Goal: Learn about a topic

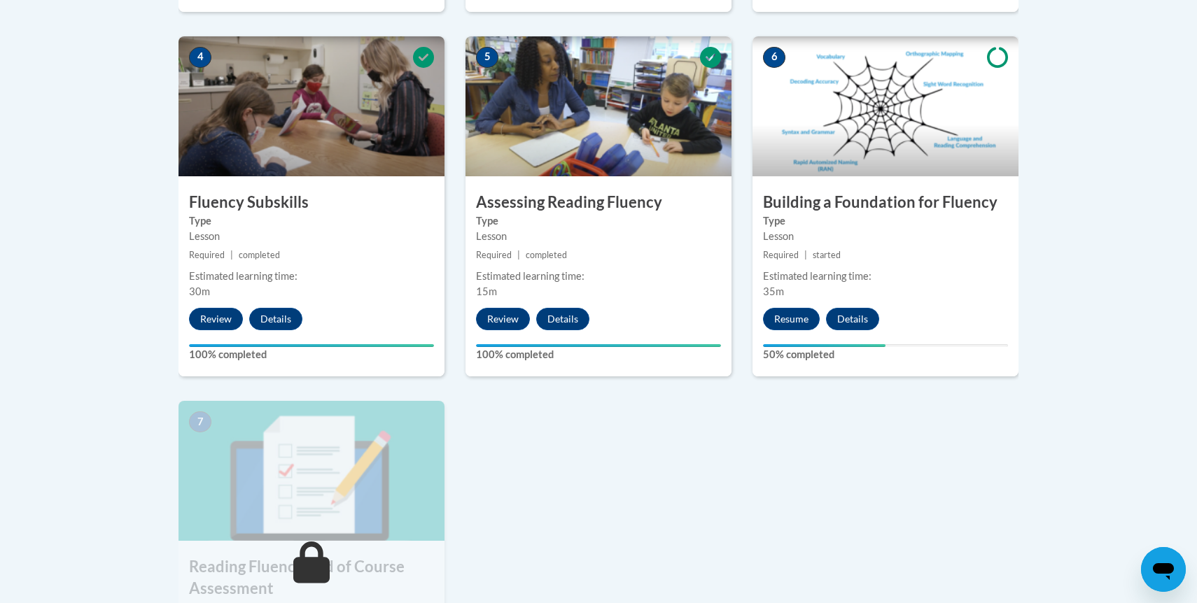
scroll to position [800, 0]
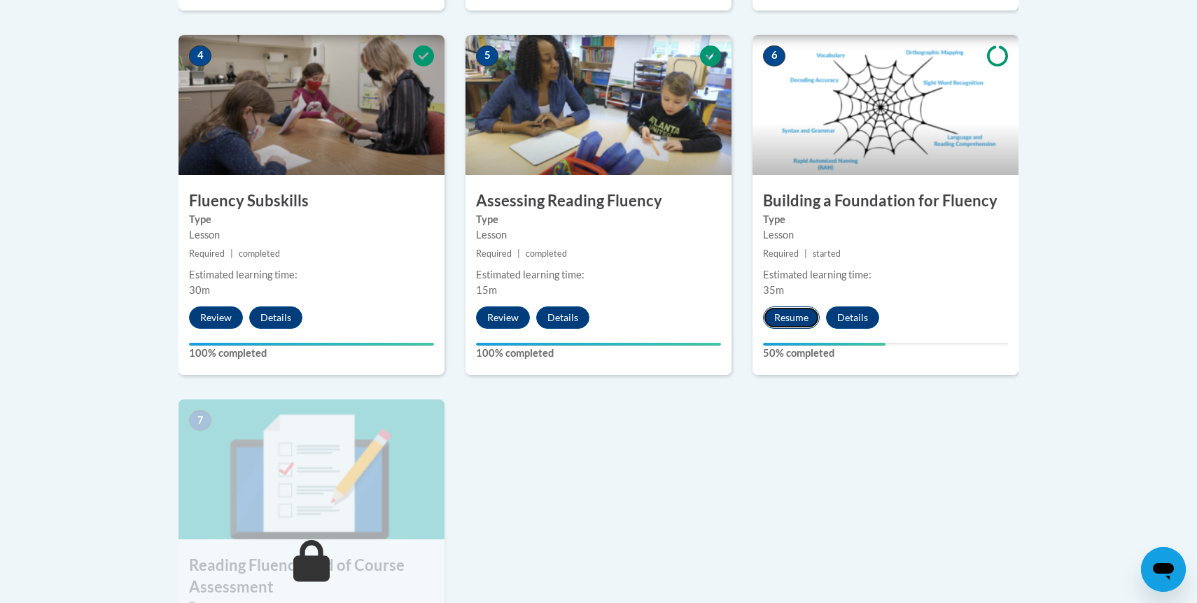
click at [781, 314] on button "Resume" at bounding box center [791, 318] width 57 height 22
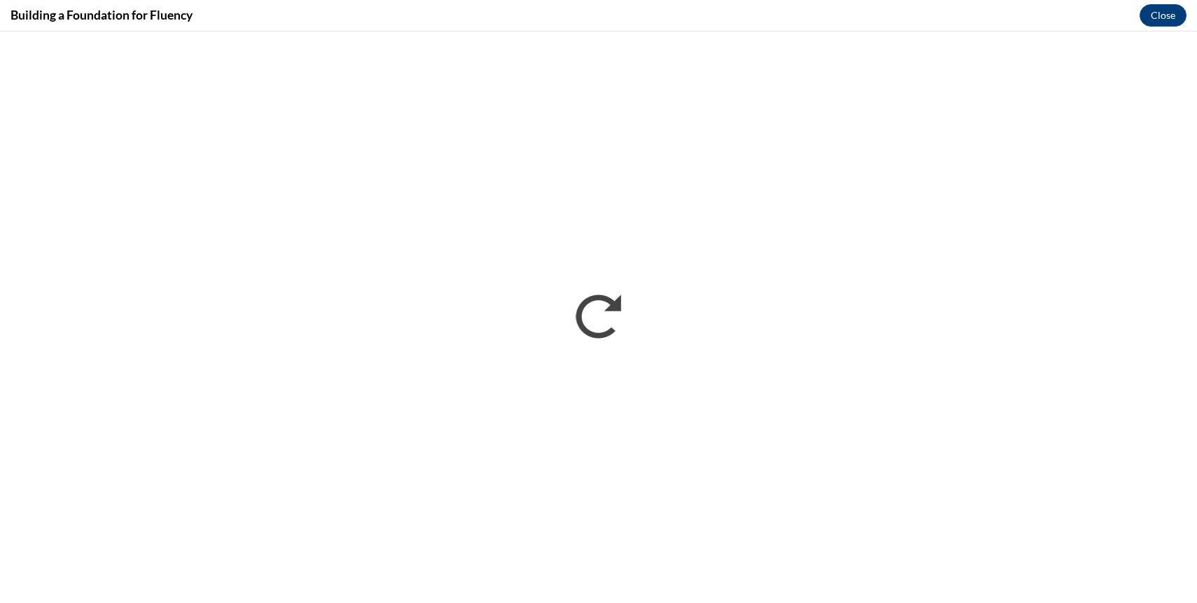
scroll to position [0, 0]
